Goal: Information Seeking & Learning: Learn about a topic

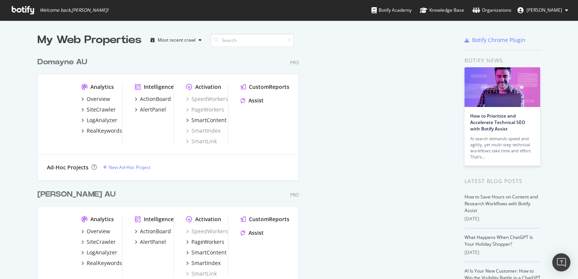
scroll to position [423, 403]
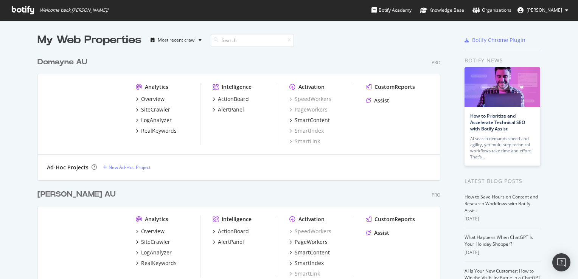
click at [391, 10] on icon at bounding box center [566, 10] width 3 height 5
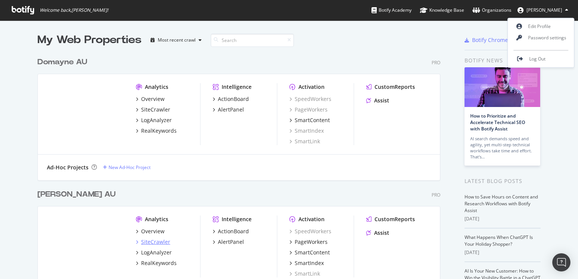
click at [151, 243] on div "SiteCrawler" at bounding box center [155, 242] width 29 height 8
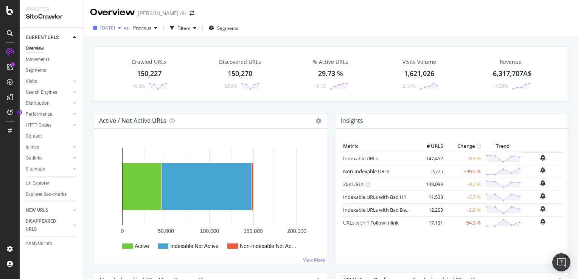
click at [124, 31] on div "[DATE]" at bounding box center [107, 27] width 34 height 11
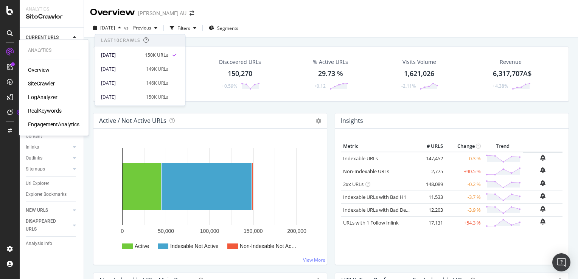
click at [43, 83] on div "SiteCrawler" at bounding box center [41, 84] width 27 height 8
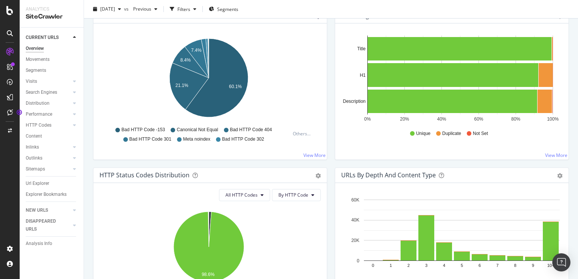
scroll to position [76, 0]
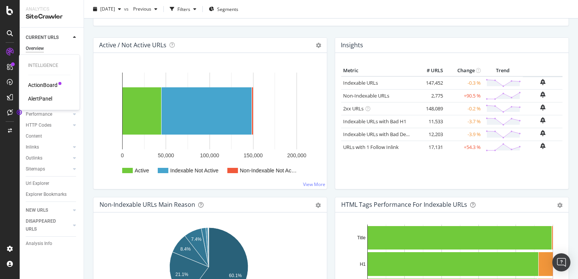
click at [49, 85] on div "ActionBoard" at bounding box center [43, 85] width 30 height 8
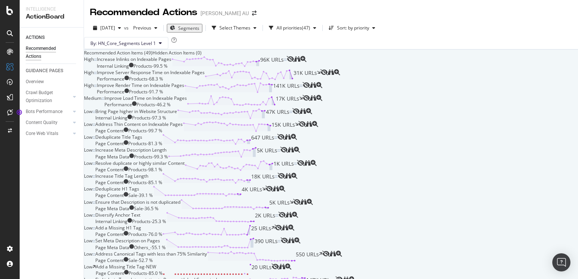
scroll to position [1396, 0]
click at [115, 25] on span "[DATE]" at bounding box center [107, 28] width 15 height 6
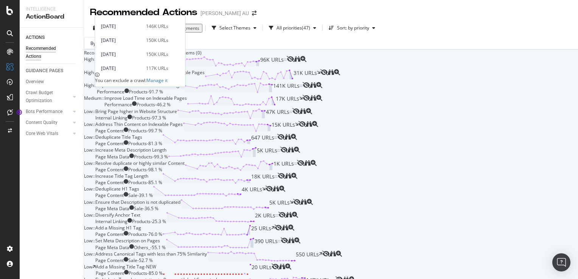
scroll to position [76, 0]
click at [132, 45] on div "[DATE]" at bounding box center [121, 44] width 40 height 7
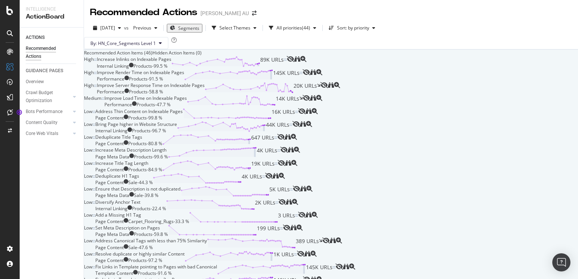
scroll to position [1286, 0]
click at [115, 25] on span "[DATE]" at bounding box center [107, 28] width 15 height 6
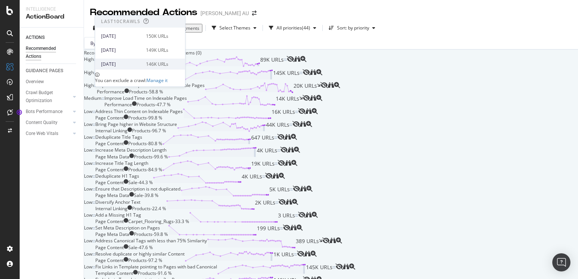
click at [127, 65] on div "[DATE]" at bounding box center [121, 64] width 40 height 7
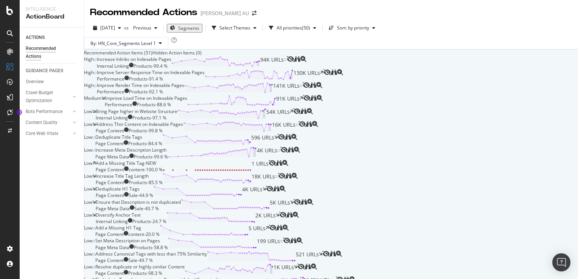
scroll to position [1400, 0]
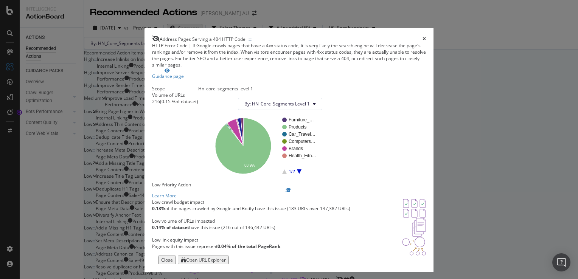
scroll to position [112, 0]
click at [391, 36] on div "Address Pages Serving a 404 HTTP Code" at bounding box center [289, 39] width 274 height 7
click at [391, 37] on icon "times" at bounding box center [424, 39] width 3 height 5
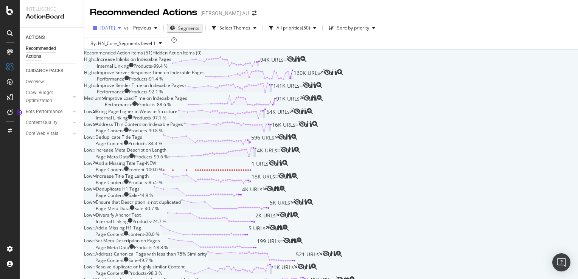
scroll to position [1286, 0]
click at [115, 22] on div "[DATE]" at bounding box center [107, 27] width 34 height 11
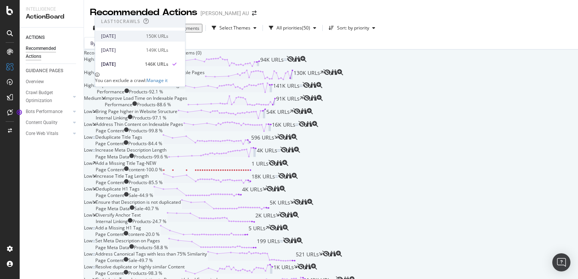
click at [132, 33] on div "[DATE]" at bounding box center [121, 36] width 40 height 7
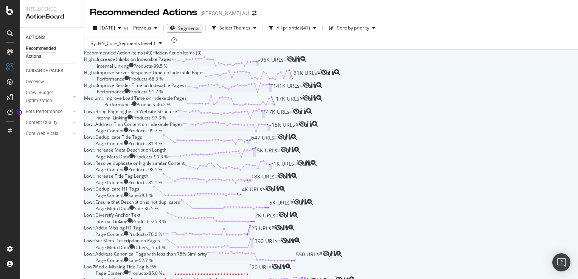
scroll to position [832, 0]
